Goal: Task Accomplishment & Management: Use online tool/utility

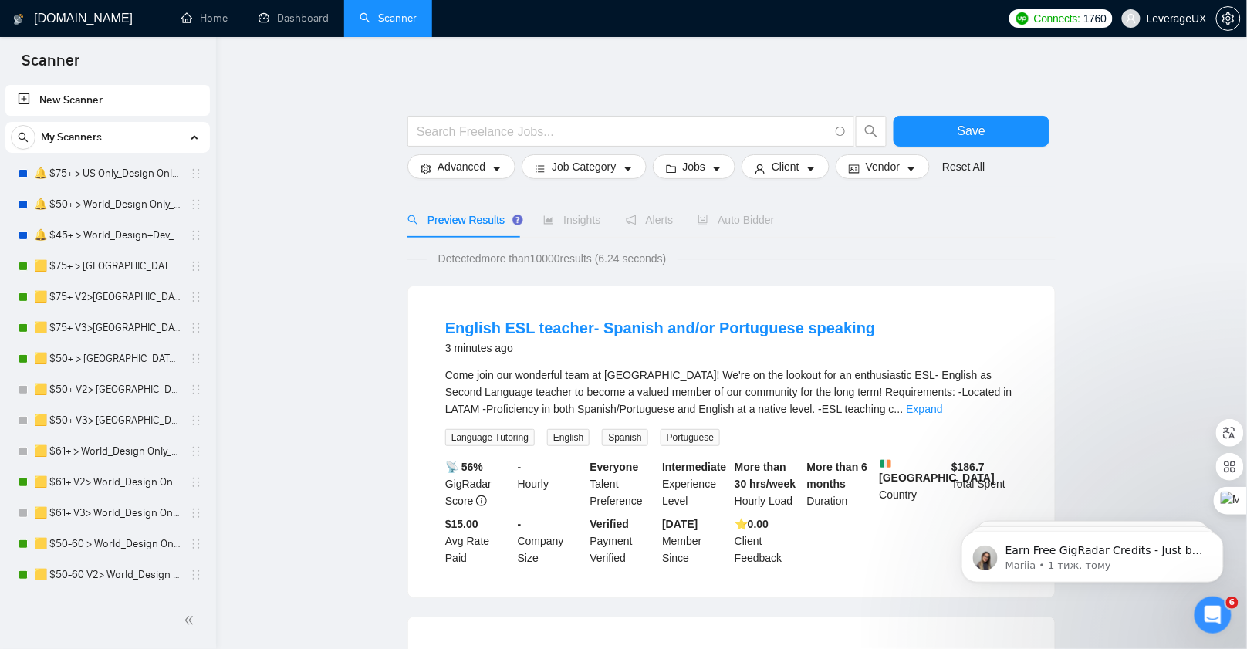
scroll to position [439, 0]
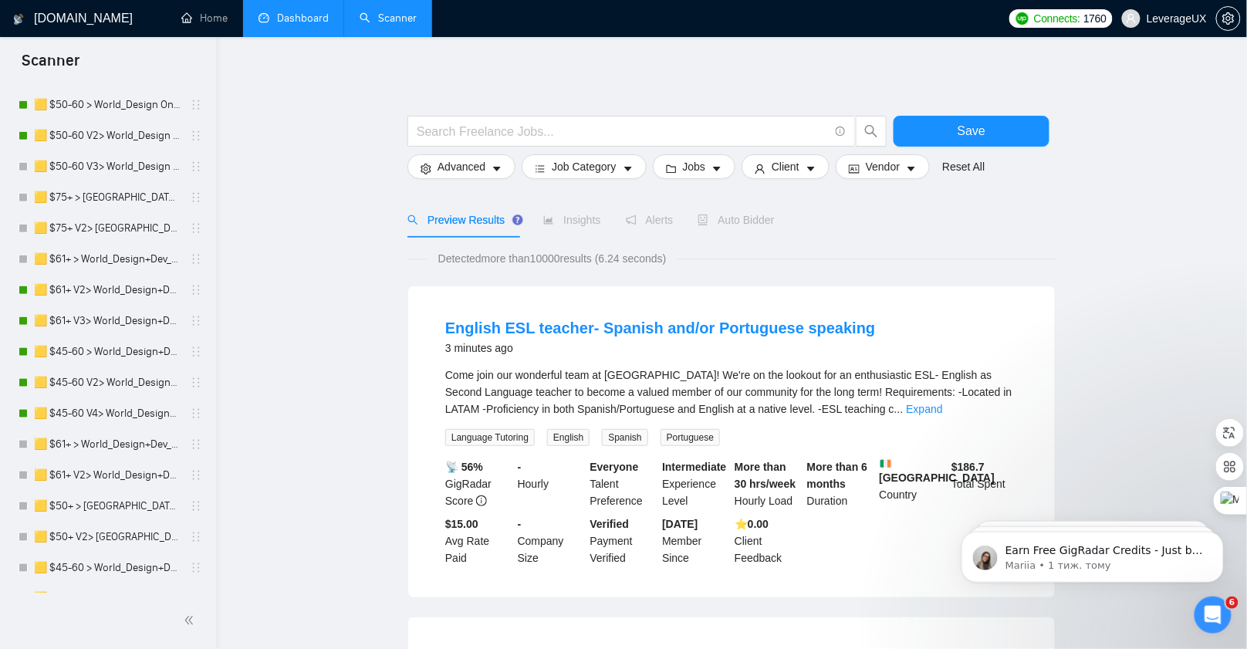
click at [284, 22] on link "Dashboard" at bounding box center [294, 18] width 70 height 13
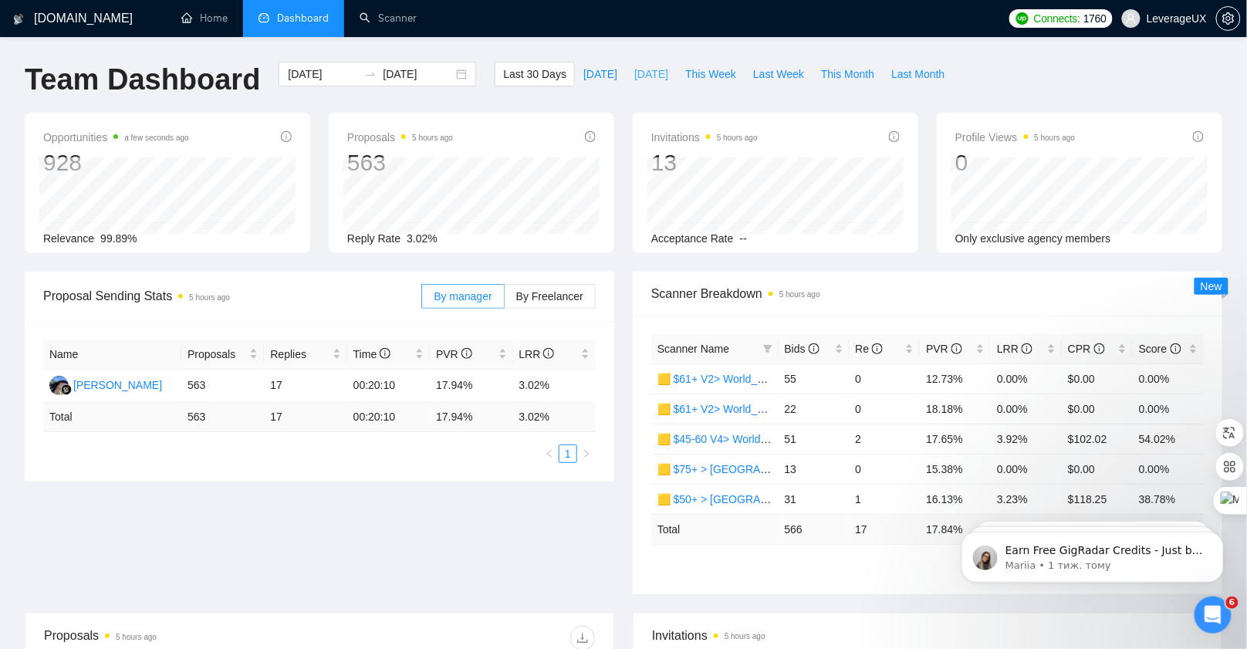
click at [635, 75] on span "[DATE]" at bounding box center [652, 74] width 34 height 17
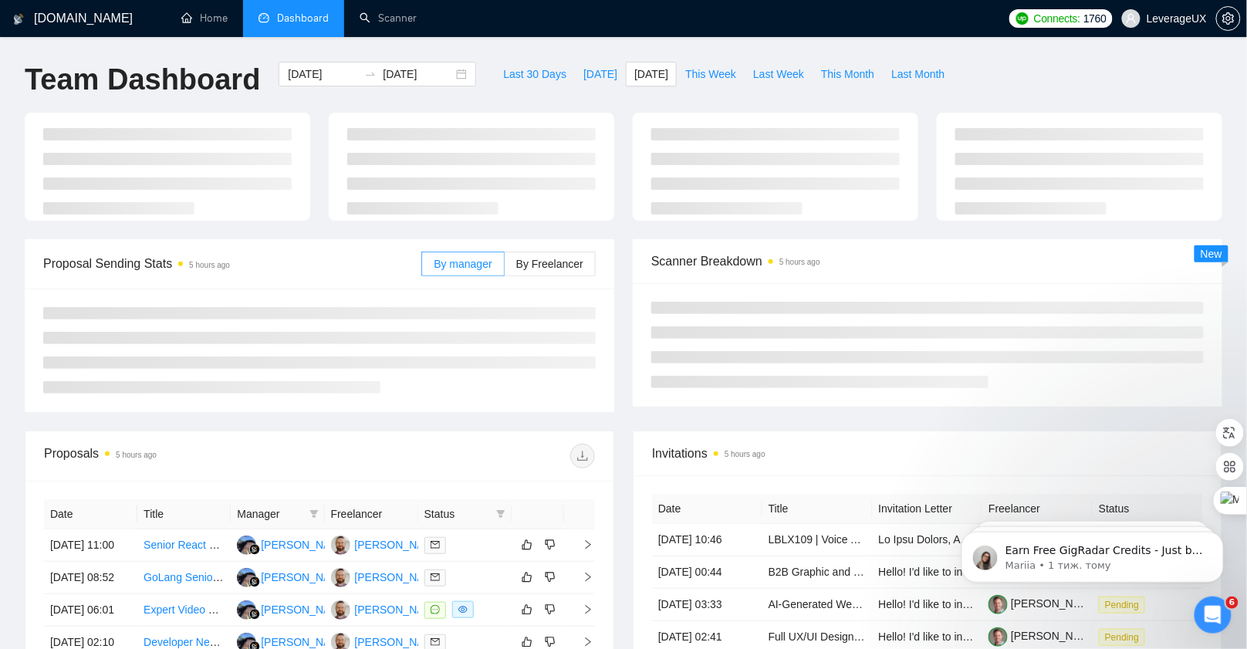
type input "[DATE]"
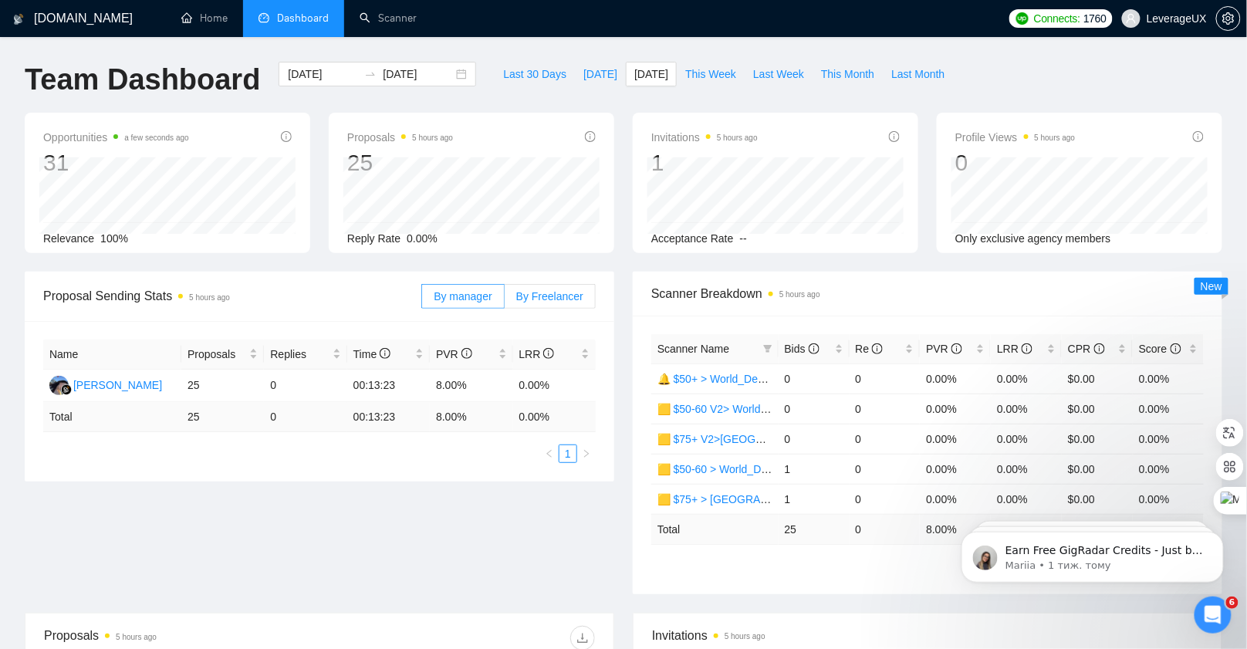
click at [564, 296] on span "By Freelancer" at bounding box center [549, 296] width 67 height 12
click at [505, 300] on input "By Freelancer" at bounding box center [505, 300] width 0 height 0
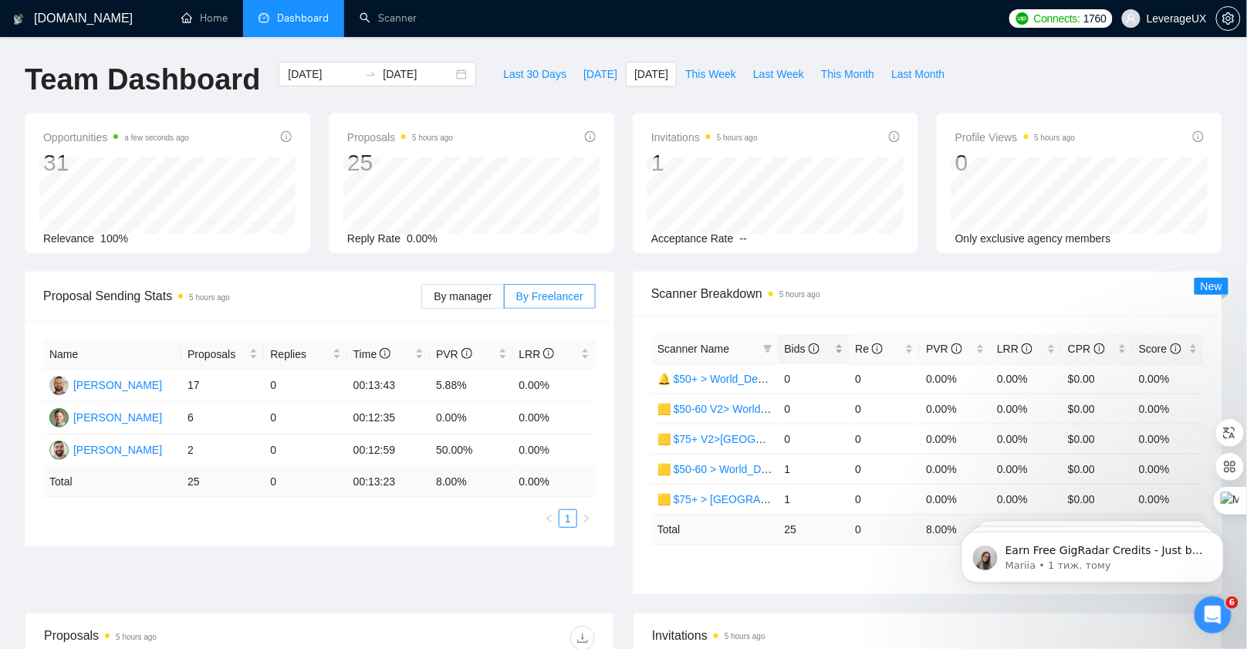
click at [810, 354] on span "Bids" at bounding box center [802, 349] width 35 height 12
click at [584, 79] on span "[DATE]" at bounding box center [601, 74] width 34 height 17
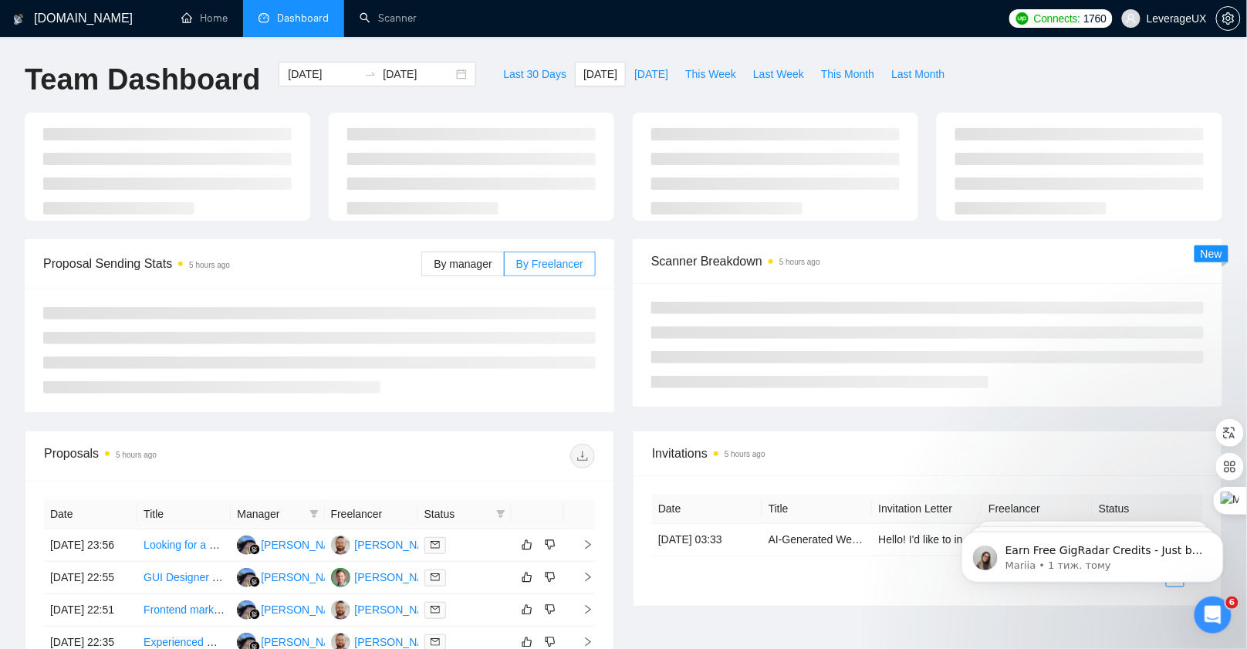
type input "[DATE]"
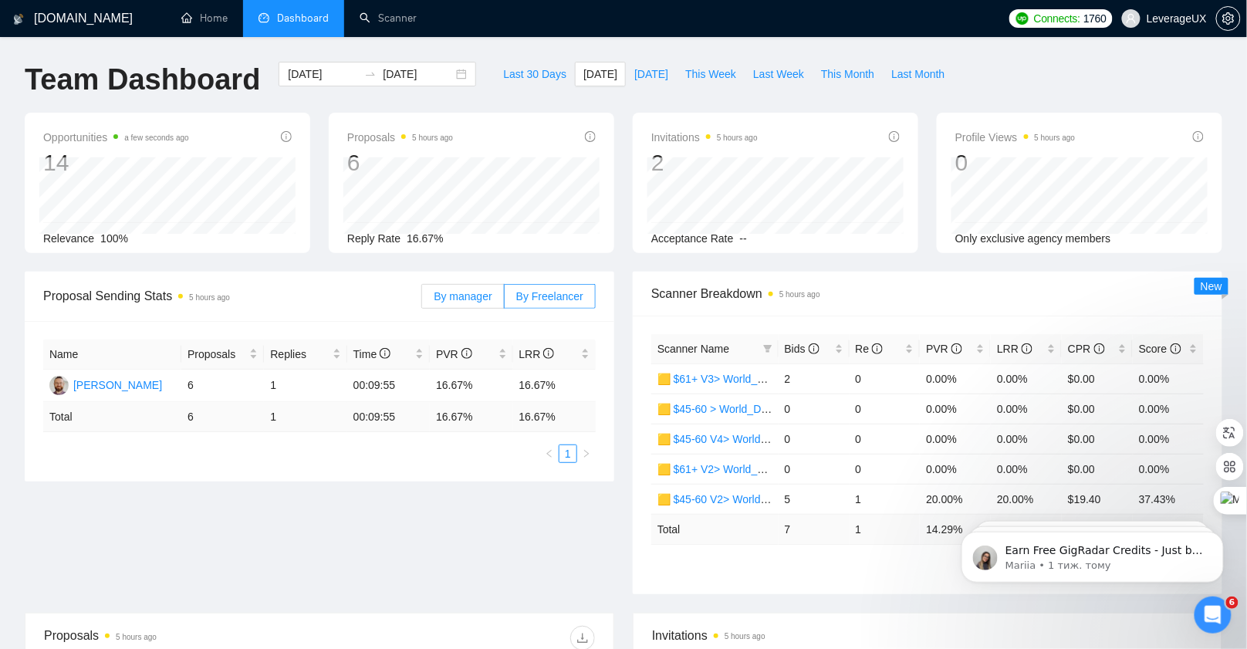
click at [469, 299] on span "By manager" at bounding box center [463, 296] width 58 height 12
click at [422, 300] on input "By manager" at bounding box center [422, 300] width 0 height 0
click at [509, 292] on label "By Freelancer" at bounding box center [550, 296] width 91 height 25
click at [505, 300] on input "By Freelancer" at bounding box center [505, 300] width 0 height 0
click at [408, 23] on link "Scanner" at bounding box center [388, 18] width 57 height 13
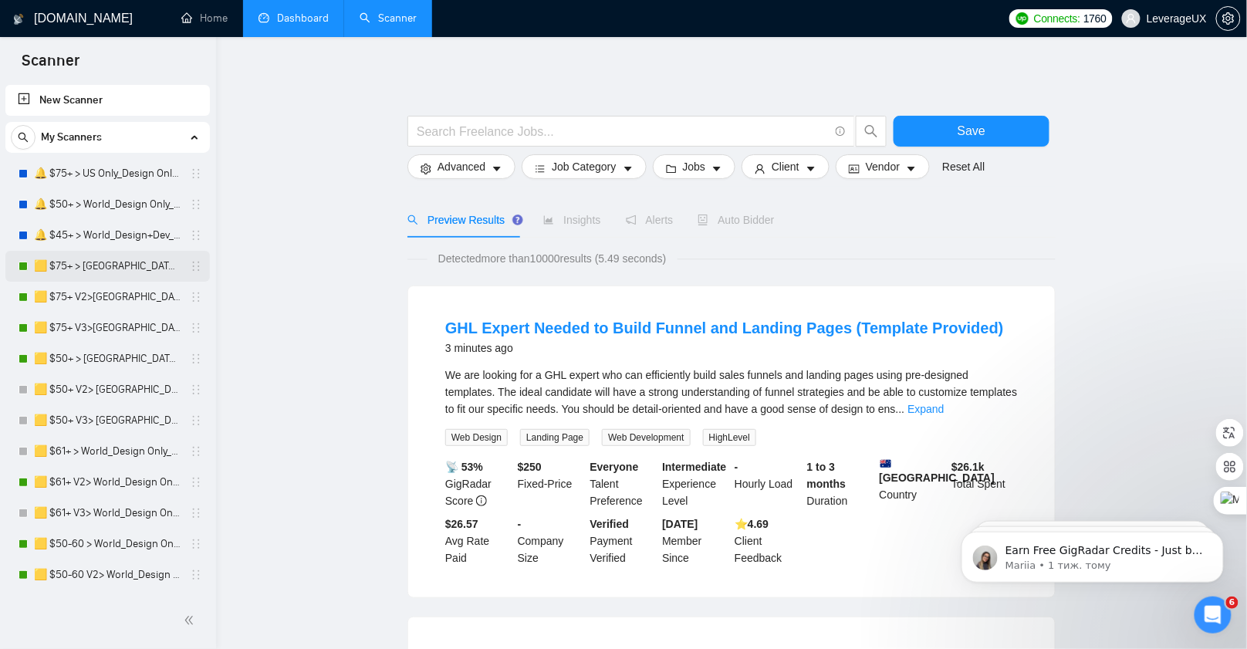
click at [115, 270] on link "🟨 $75+ > [GEOGRAPHIC_DATA]+[GEOGRAPHIC_DATA] Only_Tony-UX/UI_General" at bounding box center [107, 266] width 147 height 31
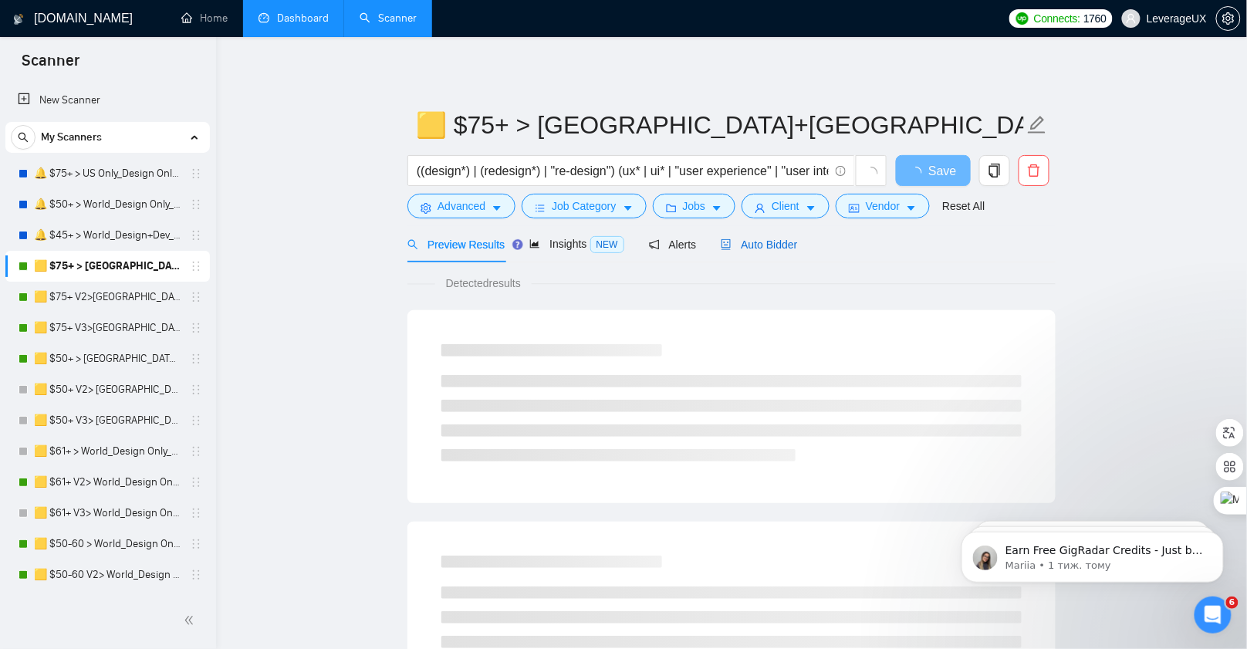
click at [770, 242] on span "Auto Bidder" at bounding box center [759, 245] width 76 height 12
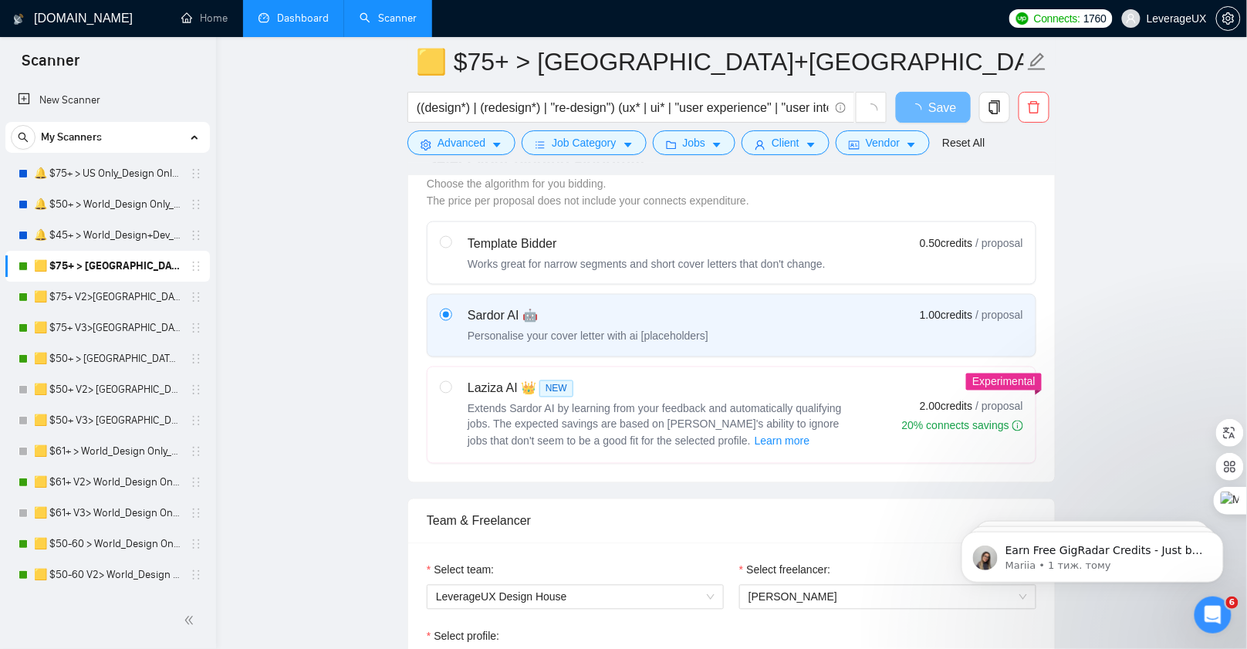
scroll to position [310, 0]
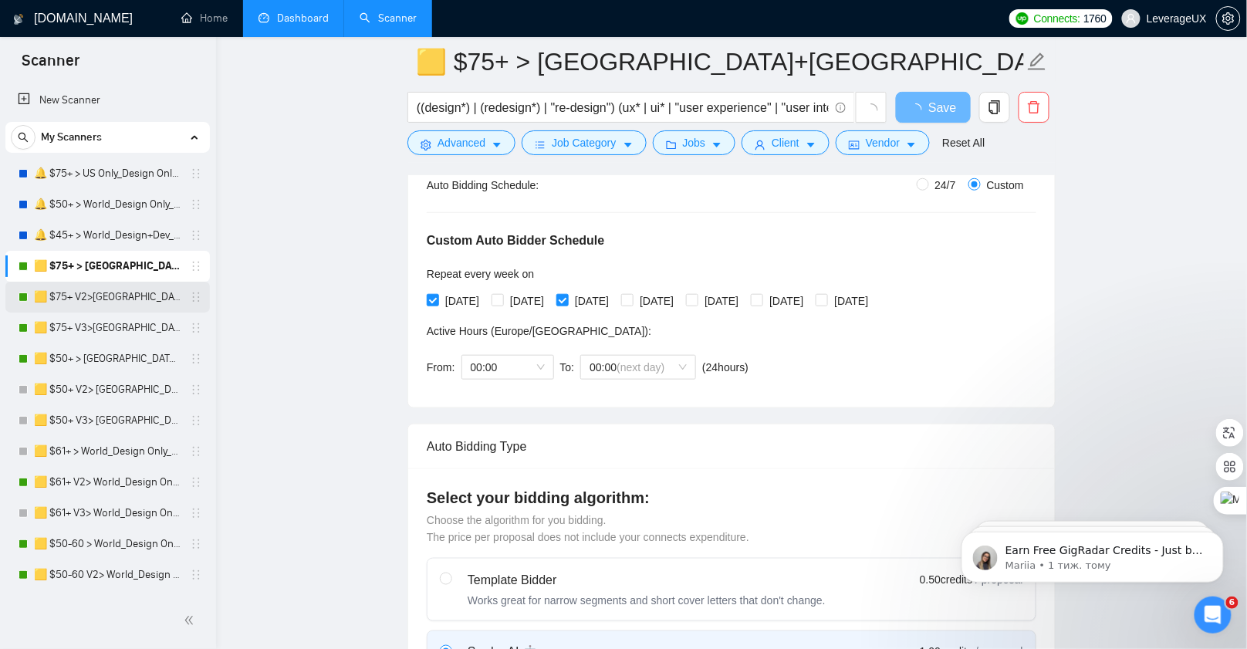
click at [74, 295] on link "🟨 $75+ V2>[GEOGRAPHIC_DATA]+[GEOGRAPHIC_DATA] Only_Tony-UX/UI_General" at bounding box center [107, 297] width 147 height 31
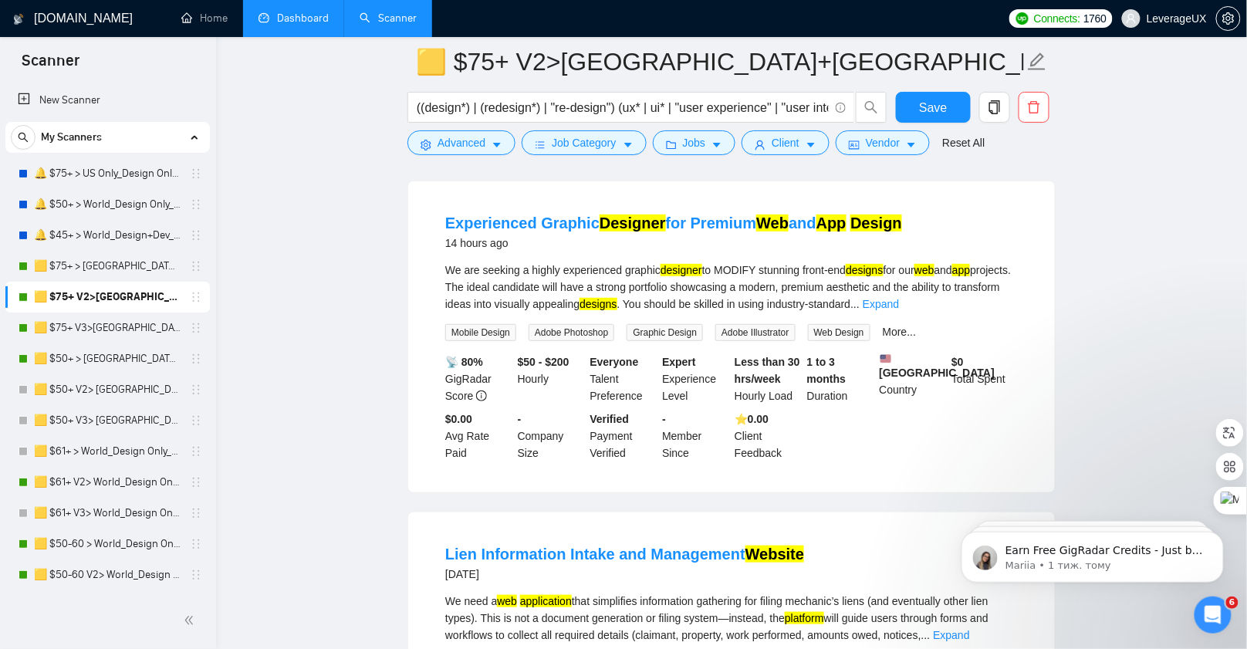
scroll to position [8, 0]
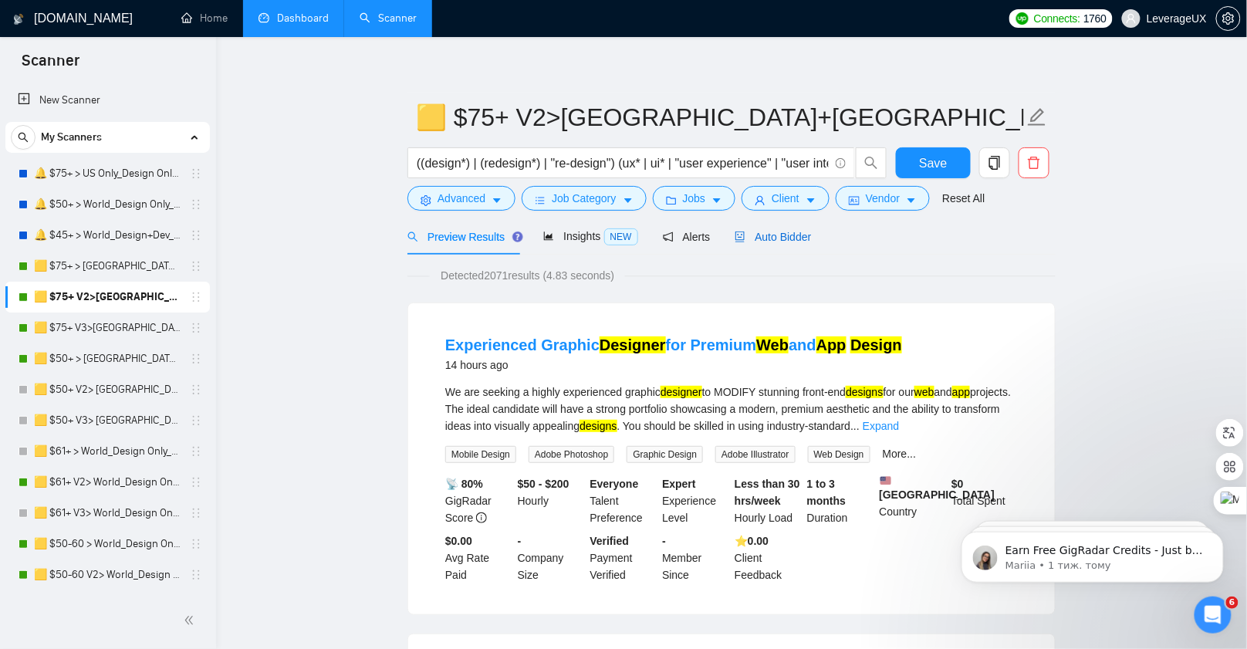
click at [811, 229] on div "Auto Bidder" at bounding box center [773, 236] width 76 height 17
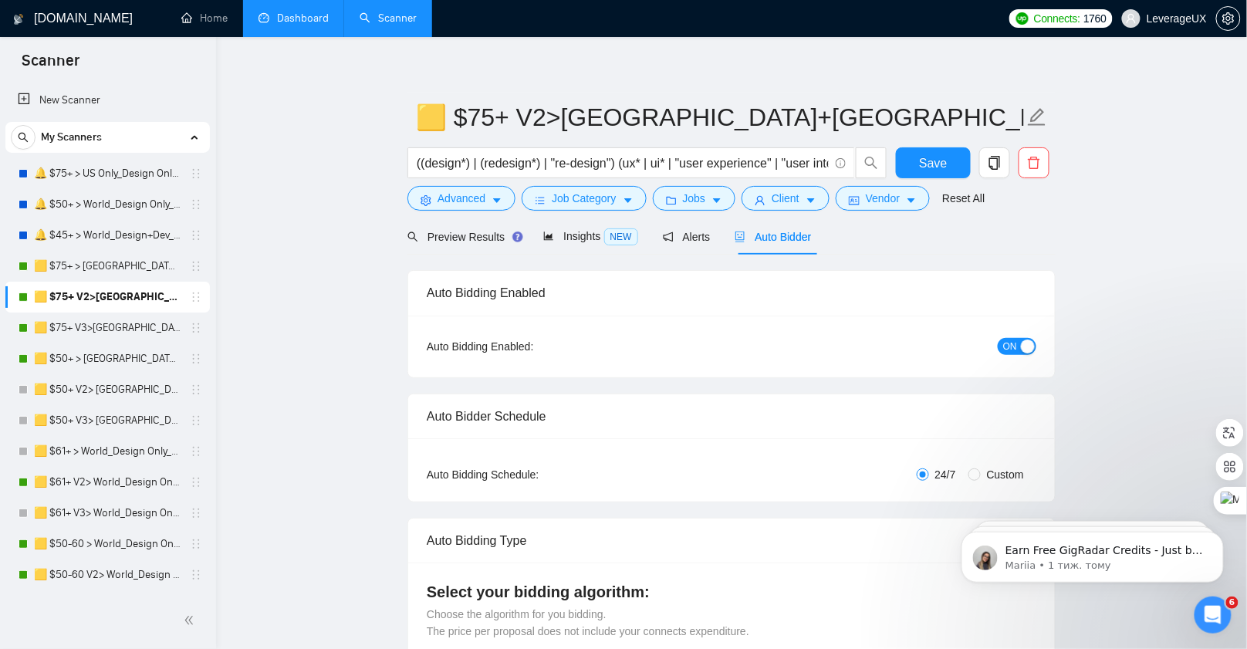
radio input "false"
radio input "true"
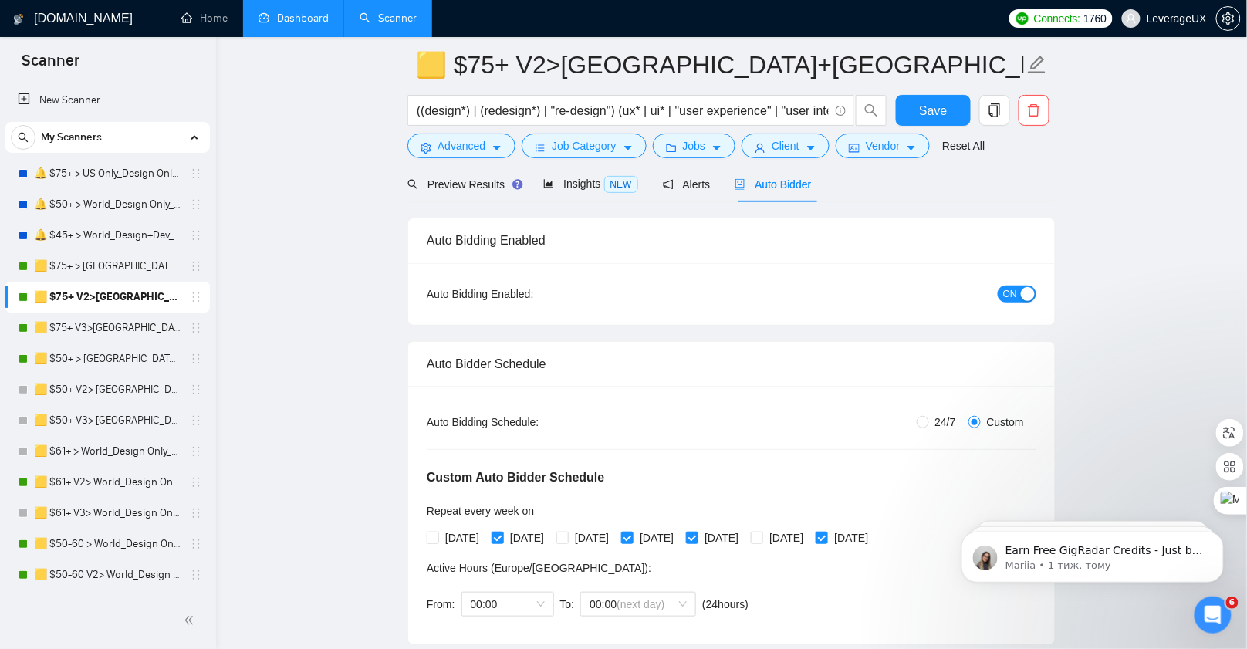
scroll to position [61, 0]
click at [98, 321] on link "🟨 $75+ V3>[GEOGRAPHIC_DATA]+[GEOGRAPHIC_DATA] Only_Tony-UX/UI_General" at bounding box center [107, 328] width 147 height 31
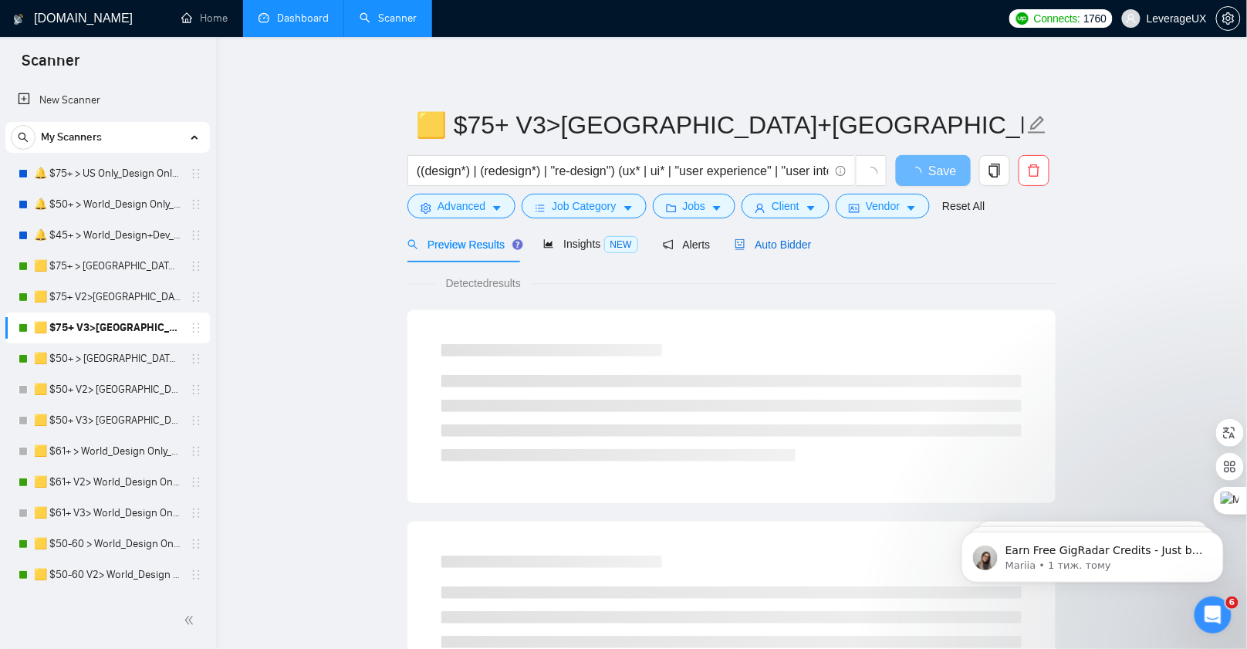
drag, startPoint x: 800, startPoint y: 242, endPoint x: 833, endPoint y: 264, distance: 39.6
click at [800, 242] on span "Auto Bidder" at bounding box center [773, 245] width 76 height 12
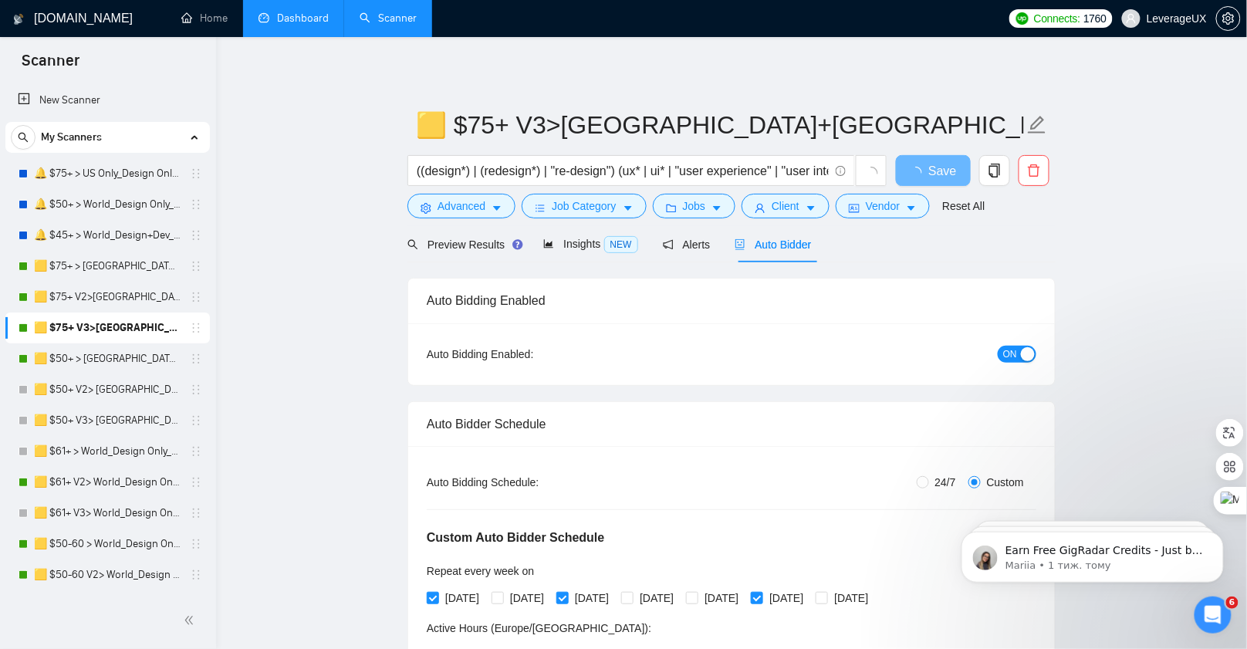
click at [293, 20] on link "Dashboard" at bounding box center [294, 18] width 70 height 13
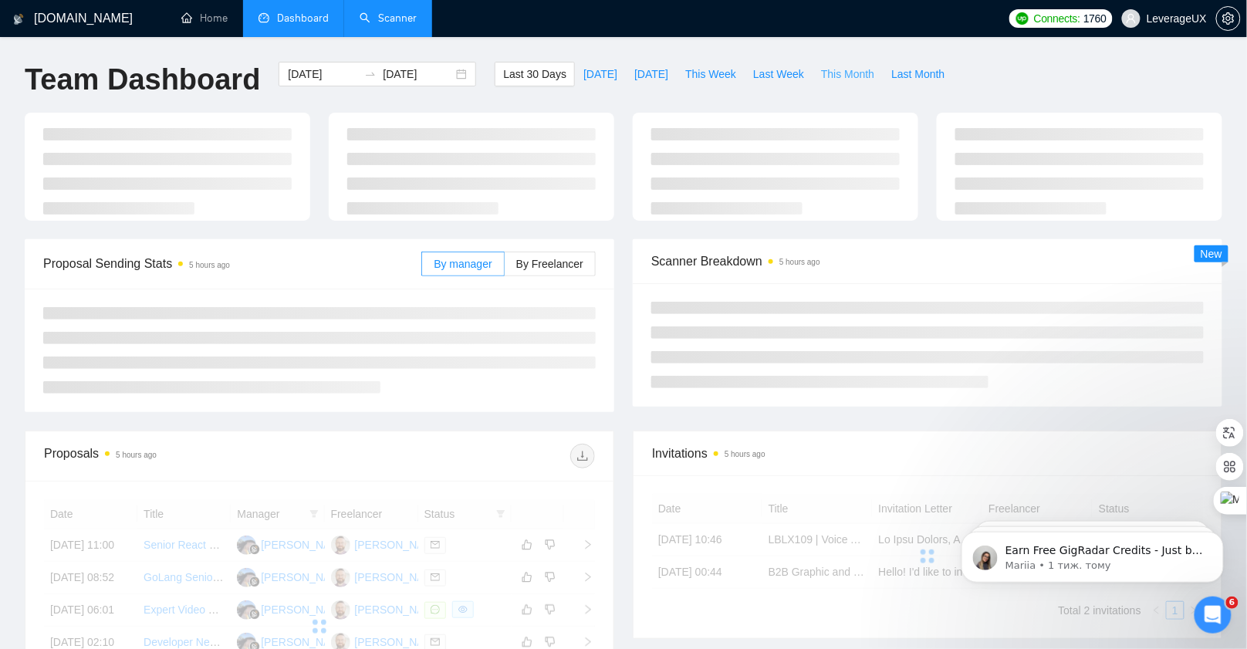
click at [838, 76] on span "This Month" at bounding box center [847, 74] width 53 height 17
type input "[DATE]"
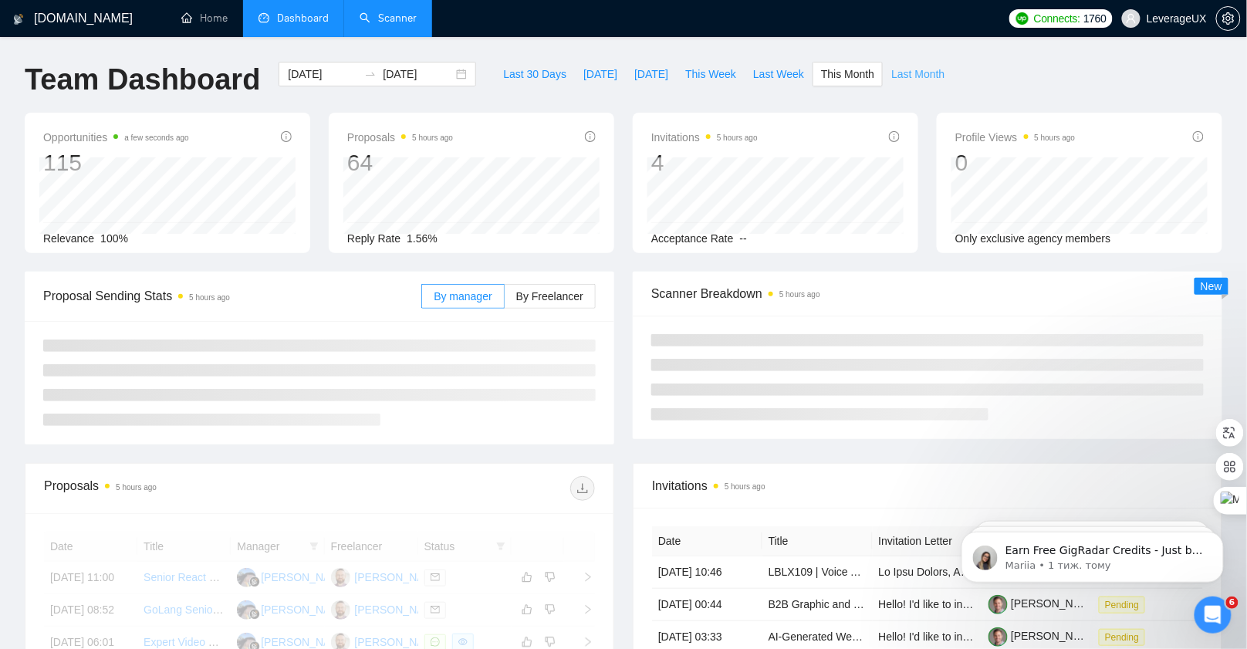
click at [910, 76] on span "Last Month" at bounding box center [918, 74] width 53 height 17
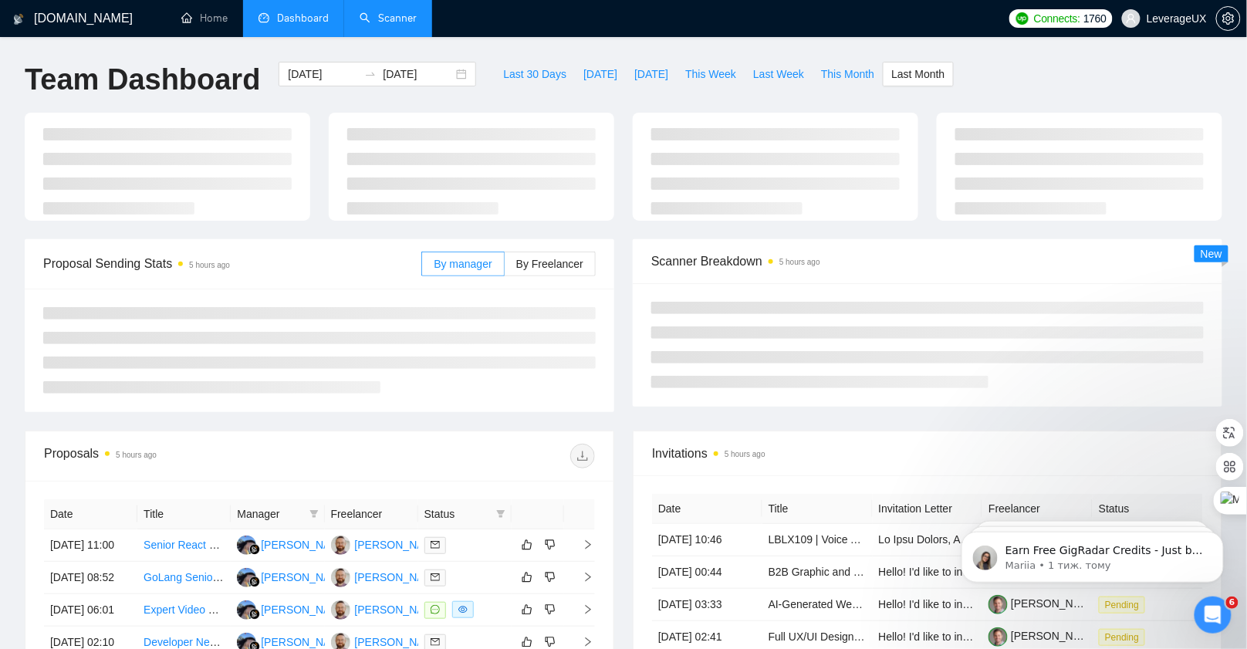
type input "[DATE]"
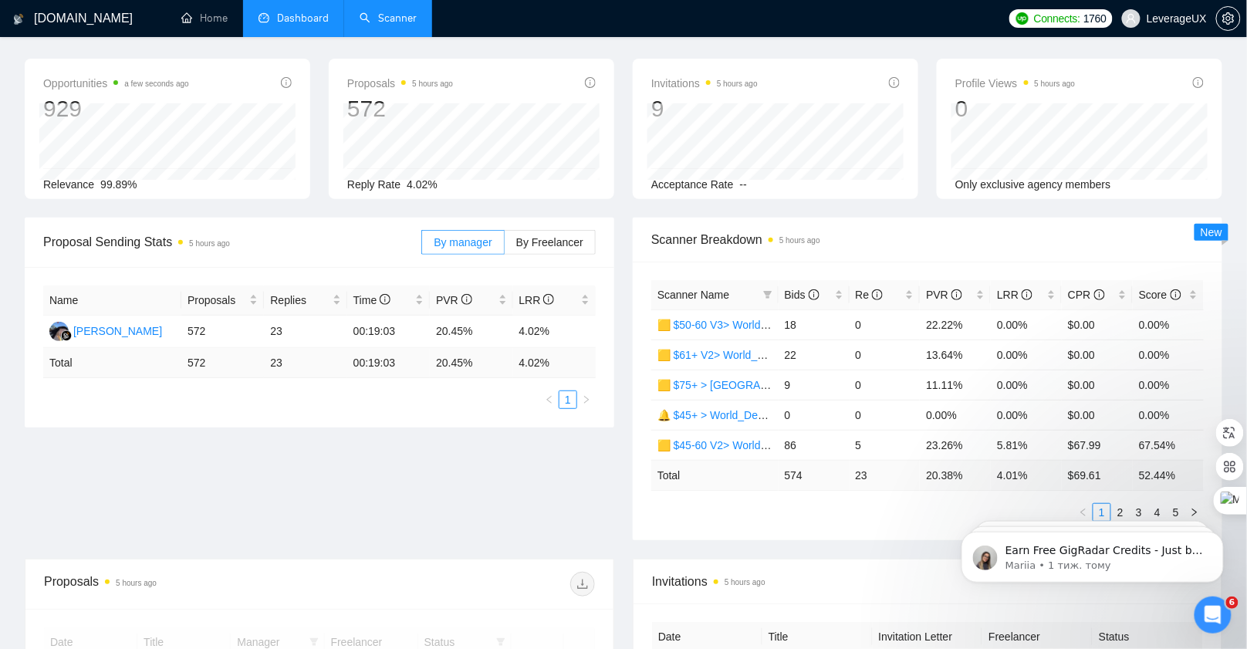
scroll to position [86, 0]
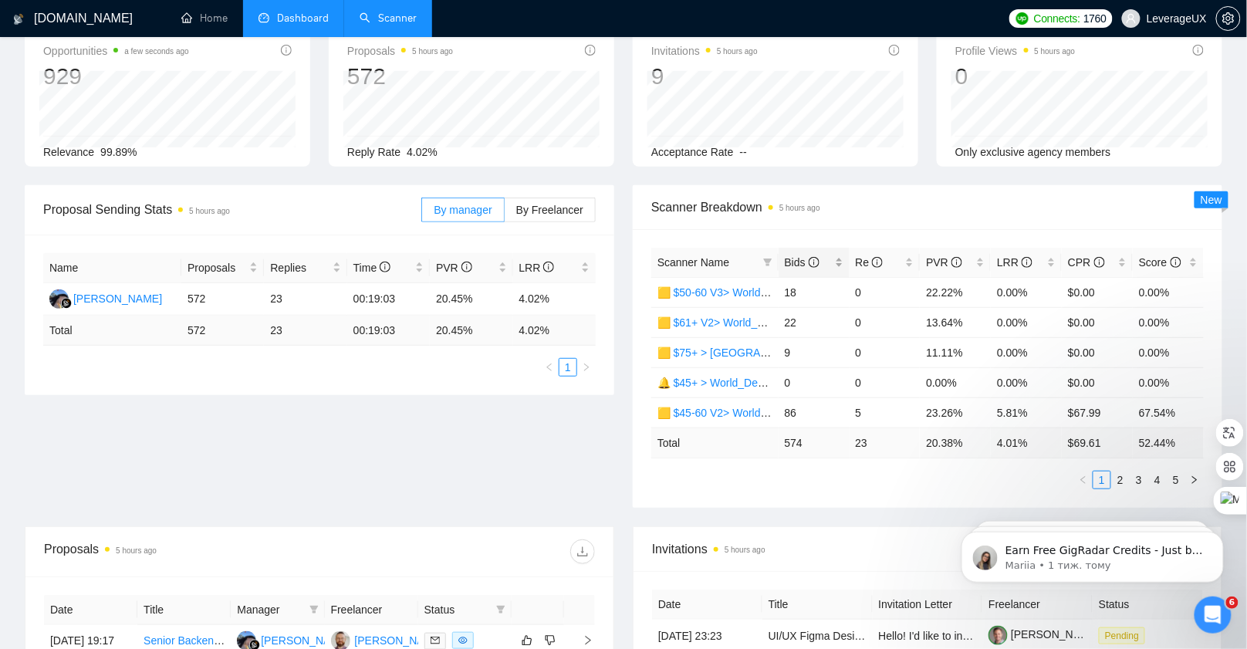
click at [798, 262] on span "Bids" at bounding box center [802, 262] width 35 height 12
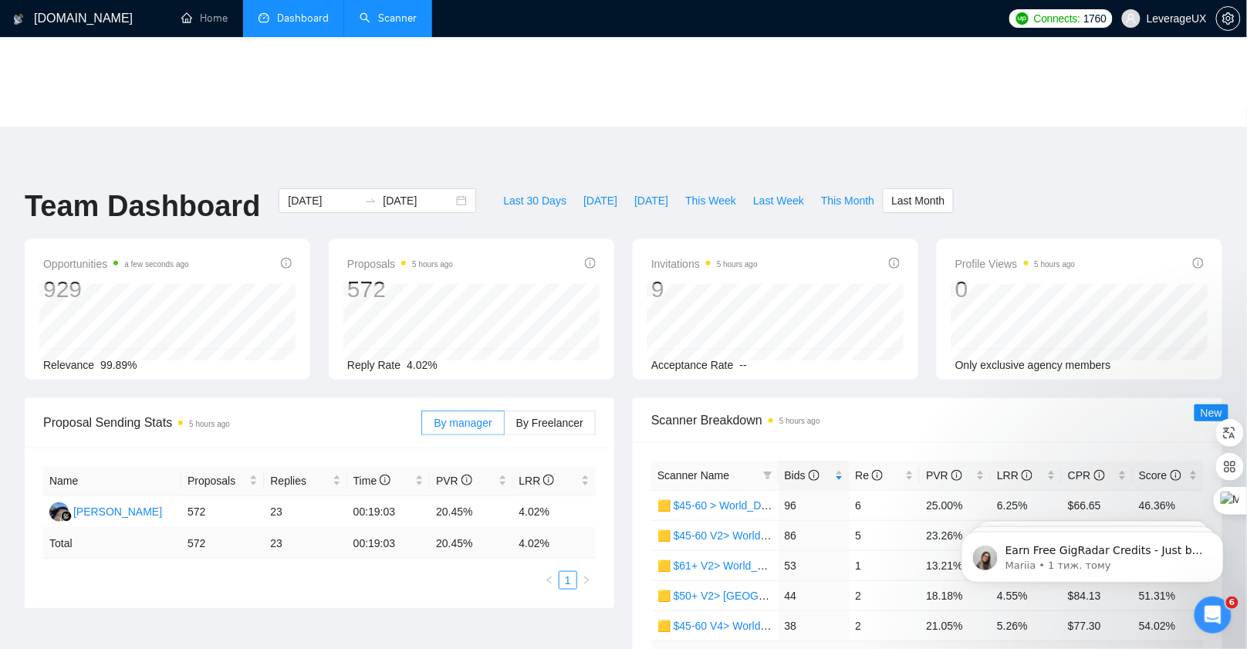
click at [887, 411] on span "Scanner Breakdown 5 hours ago" at bounding box center [928, 420] width 553 height 19
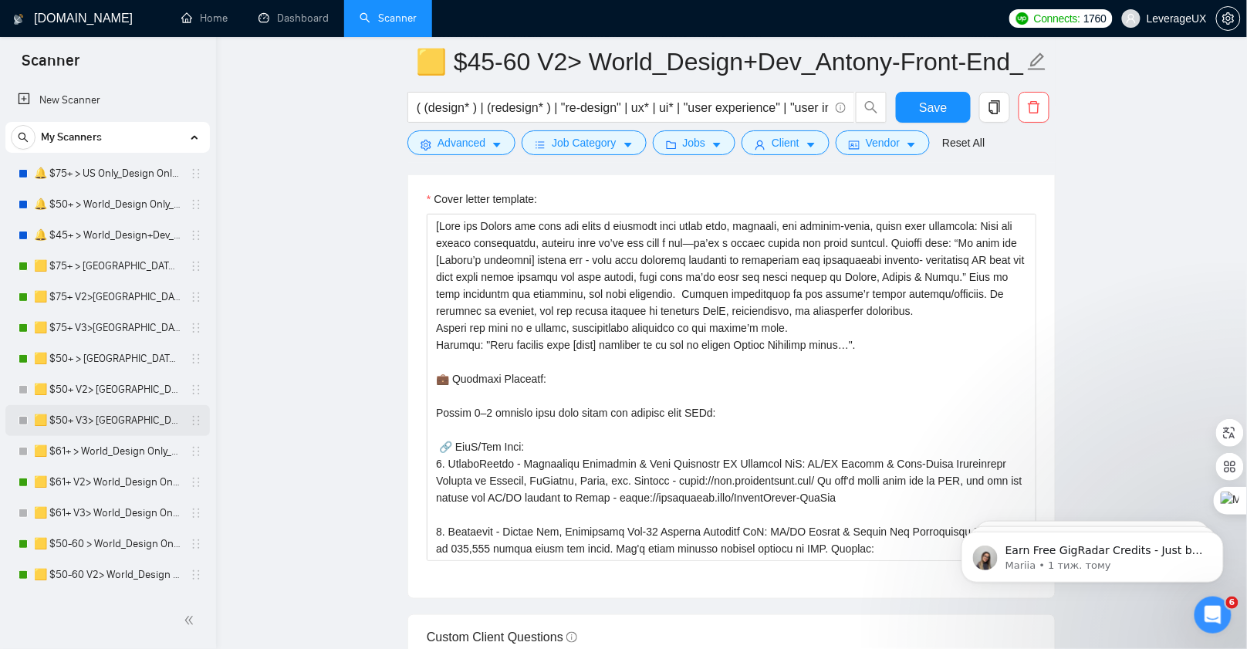
scroll to position [437, 0]
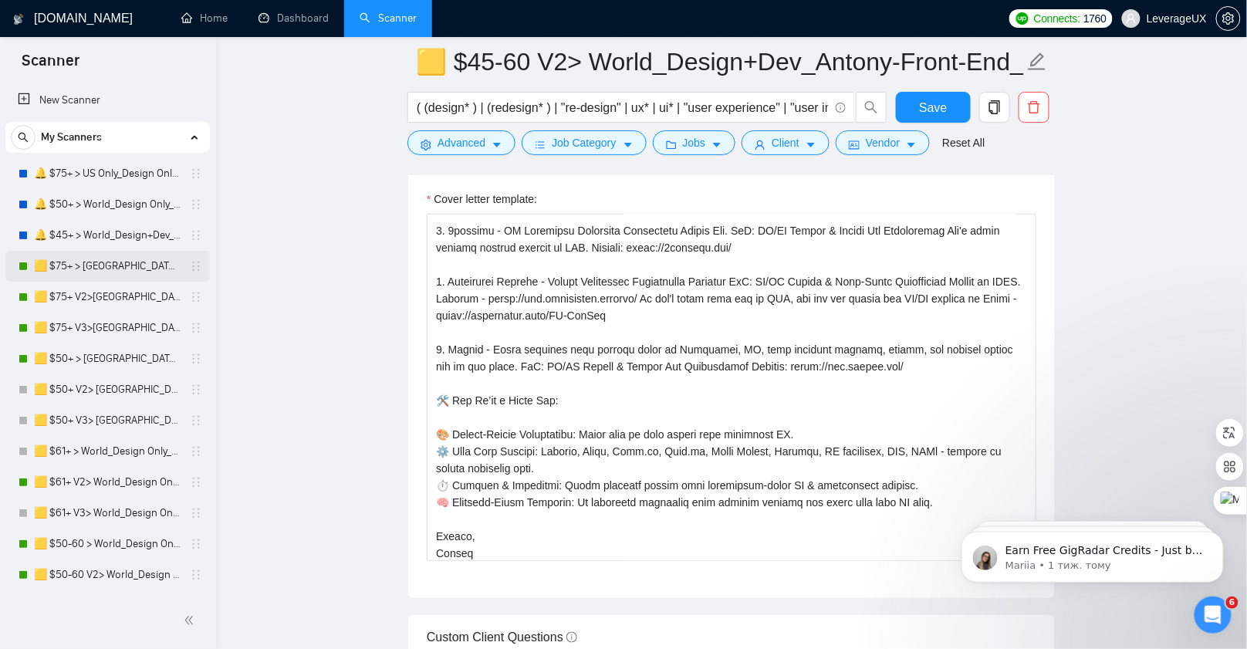
click at [101, 268] on link "🟨 $75+ > [GEOGRAPHIC_DATA]+[GEOGRAPHIC_DATA] Only_Tony-UX/UI_General" at bounding box center [107, 266] width 147 height 31
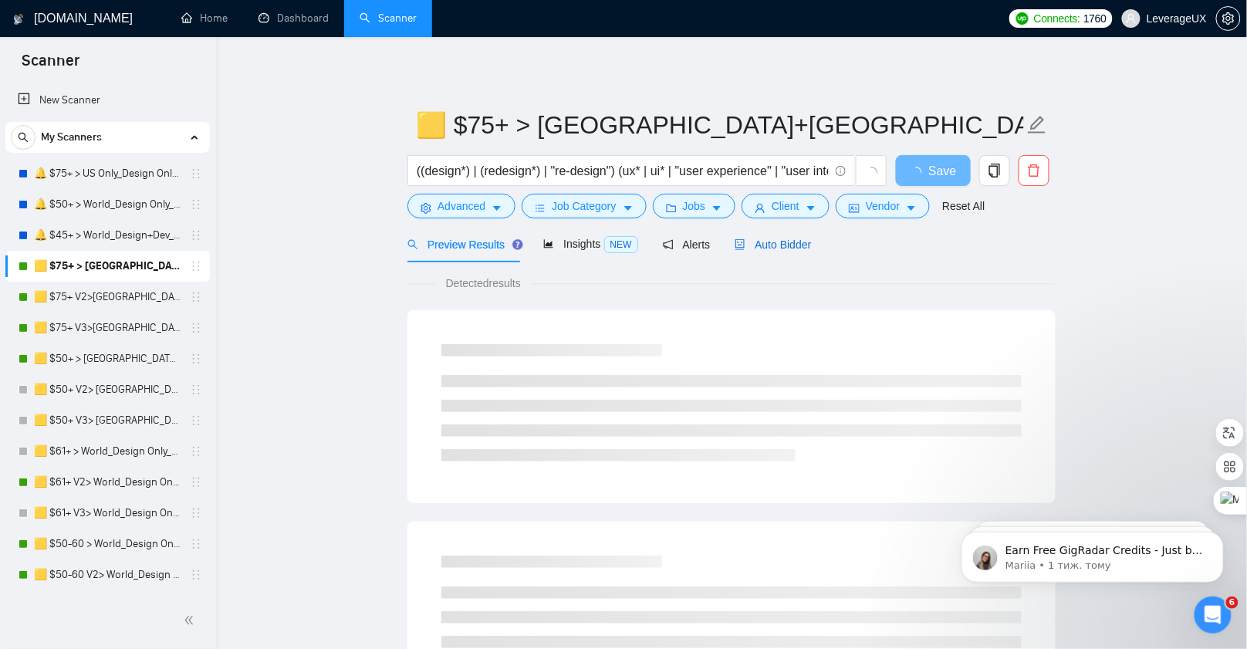
click at [784, 242] on span "Auto Bidder" at bounding box center [773, 245] width 76 height 12
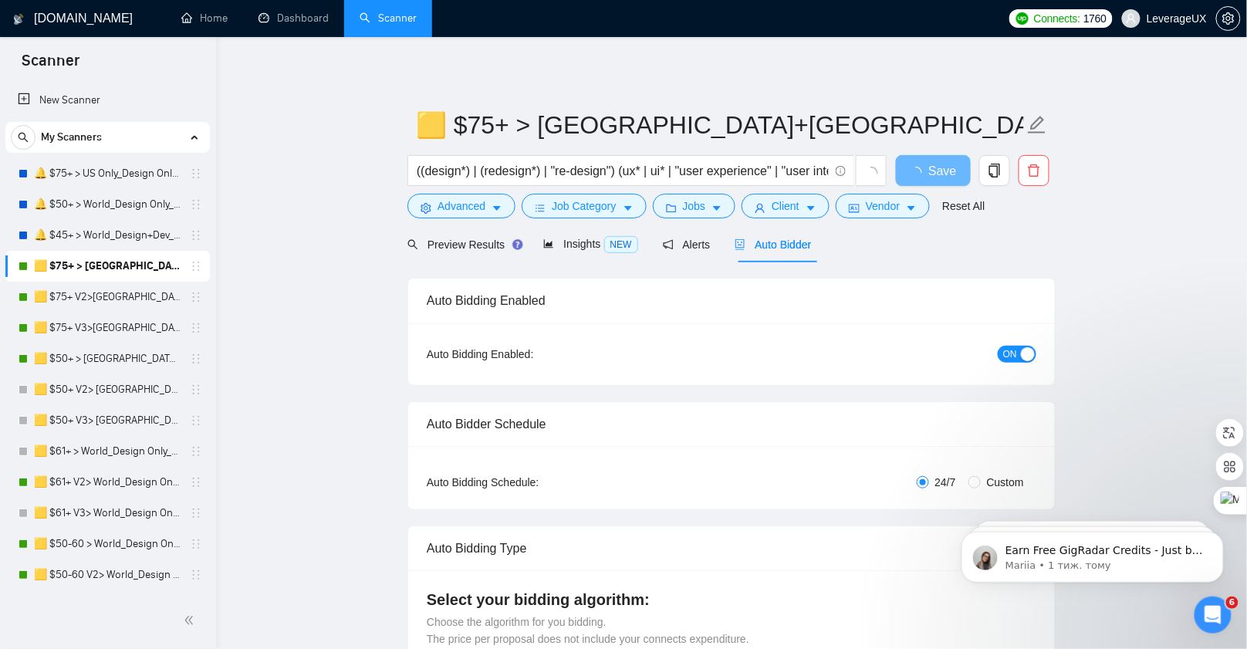
radio input "false"
radio input "true"
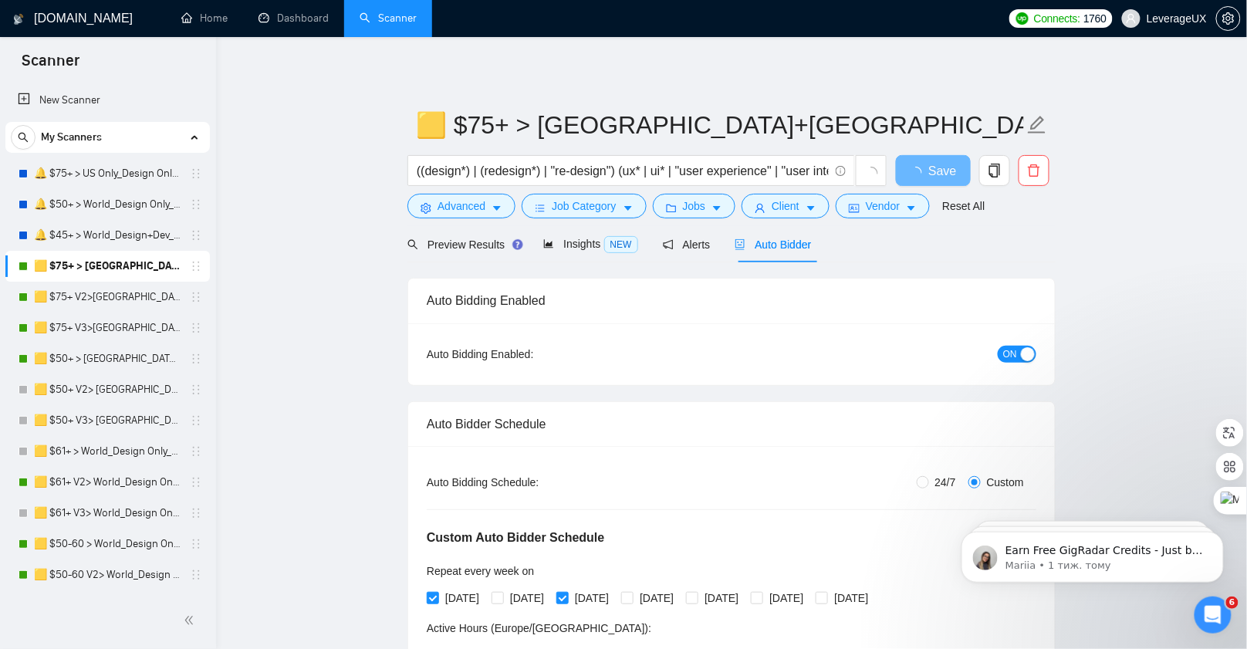
click at [1009, 360] on span "ON" at bounding box center [1011, 354] width 14 height 17
click at [929, 155] on button "Save" at bounding box center [933, 170] width 75 height 31
click at [929, 157] on button "Save" at bounding box center [933, 170] width 75 height 31
click at [135, 306] on link "🟨 $75+ V2>[GEOGRAPHIC_DATA]+[GEOGRAPHIC_DATA] Only_Tony-UX/UI_General" at bounding box center [107, 297] width 147 height 31
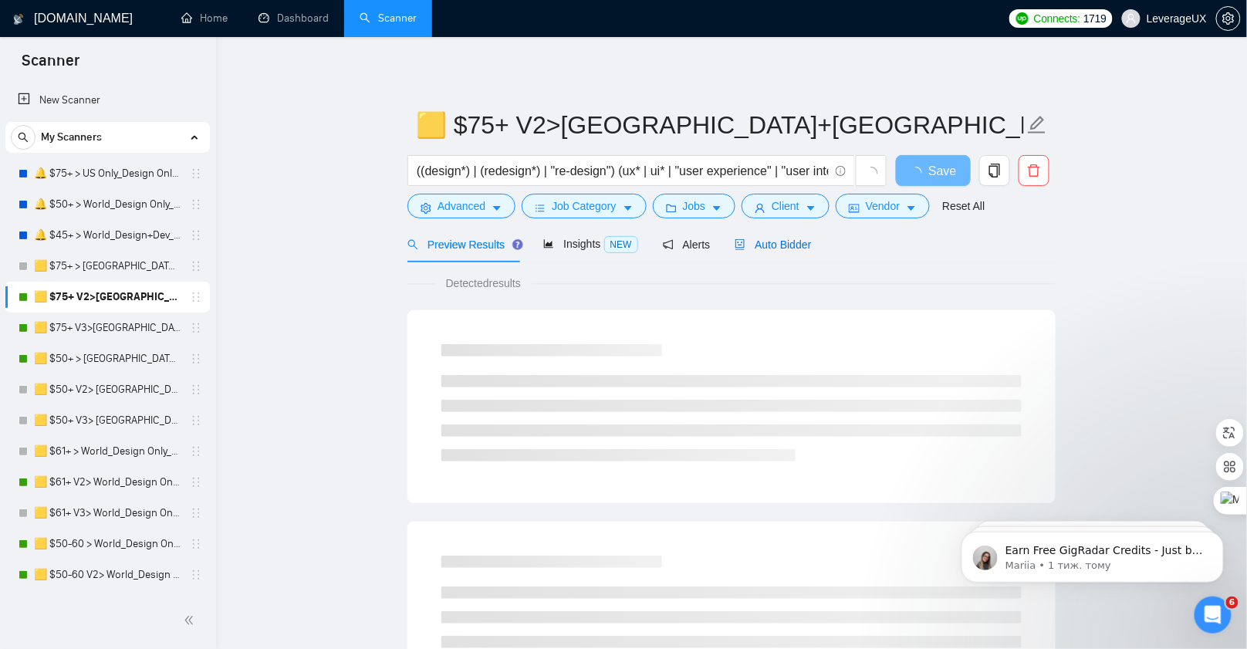
drag, startPoint x: 777, startPoint y: 250, endPoint x: 891, endPoint y: 259, distance: 114.6
click at [777, 250] on div "Auto Bidder" at bounding box center [773, 244] width 76 height 17
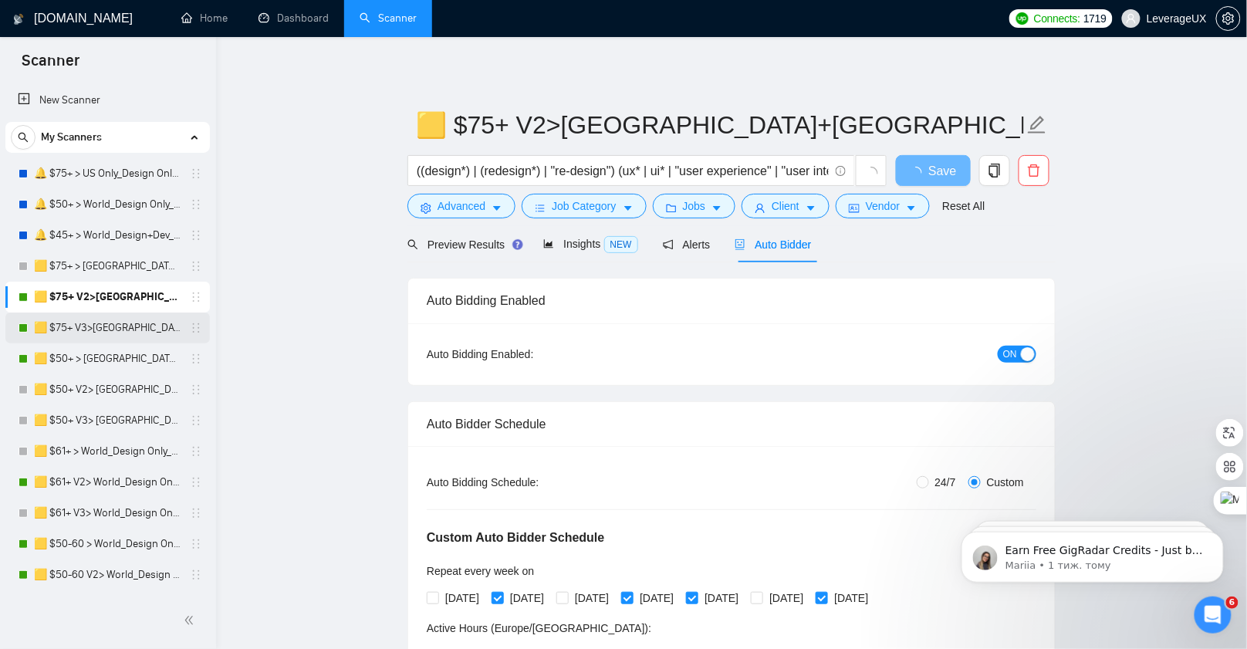
click at [117, 328] on link "🟨 $75+ V3>[GEOGRAPHIC_DATA]+[GEOGRAPHIC_DATA] Only_Tony-UX/UI_General" at bounding box center [107, 328] width 147 height 31
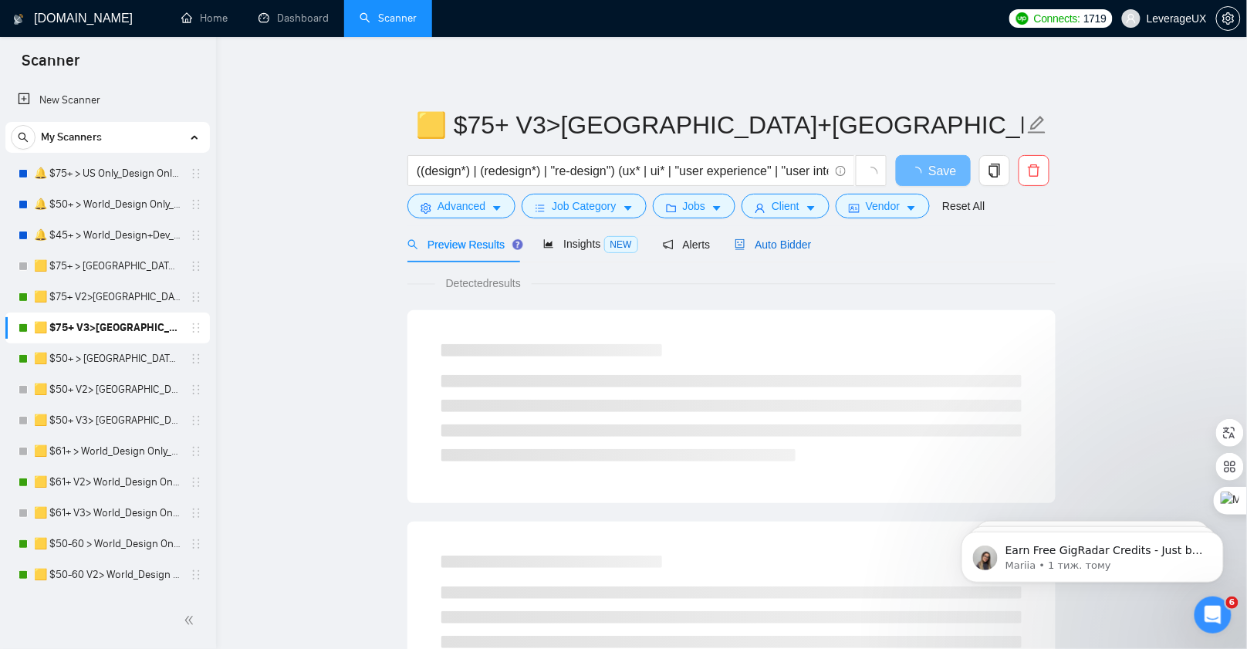
click at [798, 250] on span "Auto Bidder" at bounding box center [773, 245] width 76 height 12
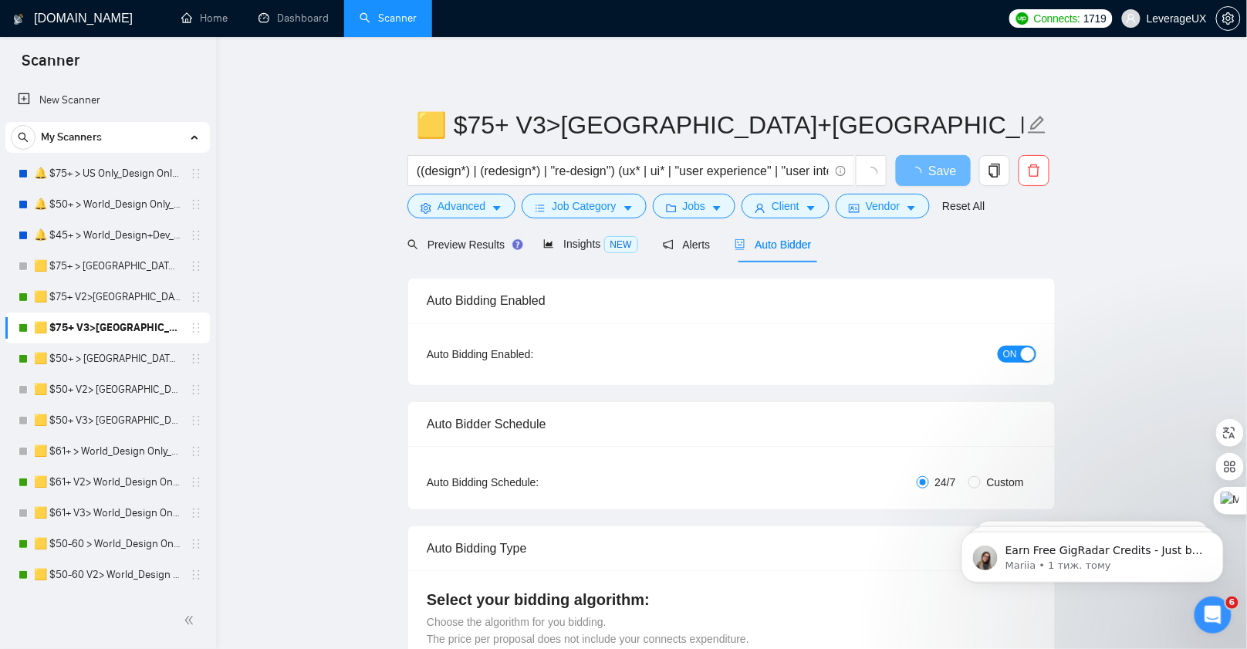
radio input "false"
radio input "true"
